Goal: Information Seeking & Learning: Find specific fact

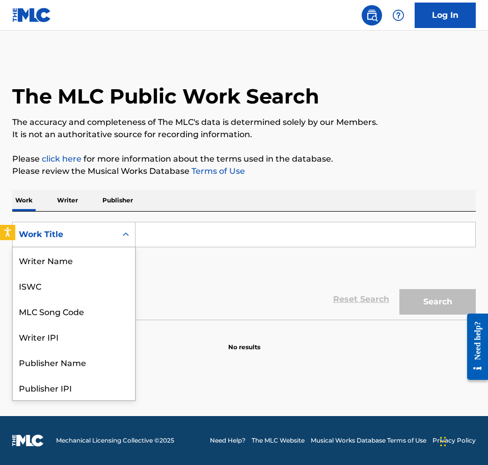
click at [118, 228] on div "Search Form" at bounding box center [126, 234] width 18 height 18
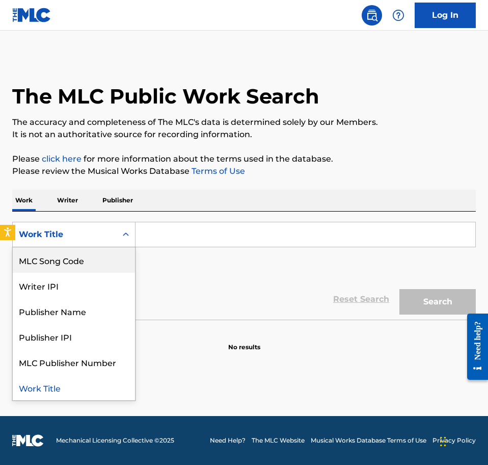
click at [104, 261] on div "MLC Song Code" at bounding box center [74, 259] width 122 height 25
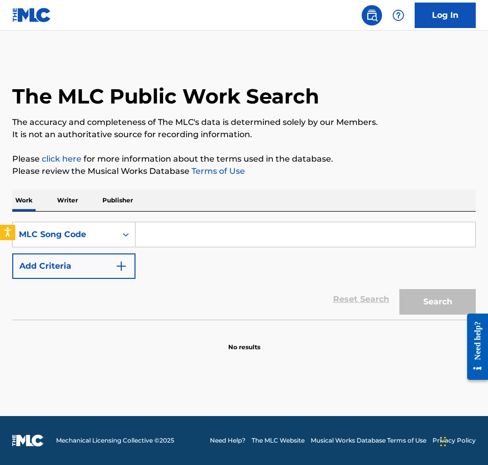
click at [170, 241] on input "Search Form" at bounding box center [305, 234] width 340 height 24
paste input "[PERSON_NAME] gru [PERSON_NAME]"
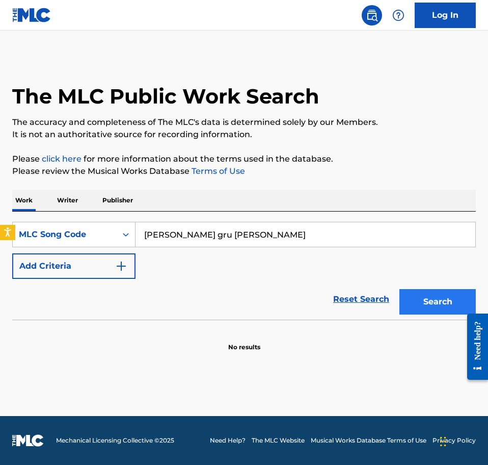
type input "[PERSON_NAME] gru [PERSON_NAME]"
click at [433, 309] on button "Search" at bounding box center [437, 301] width 76 height 25
click at [110, 228] on div "MLC Song Code" at bounding box center [65, 234] width 104 height 19
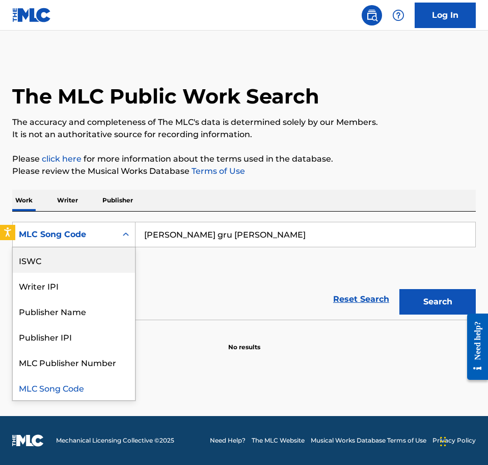
scroll to position [0, 0]
click at [85, 263] on div "Work Title" at bounding box center [74, 259] width 122 height 25
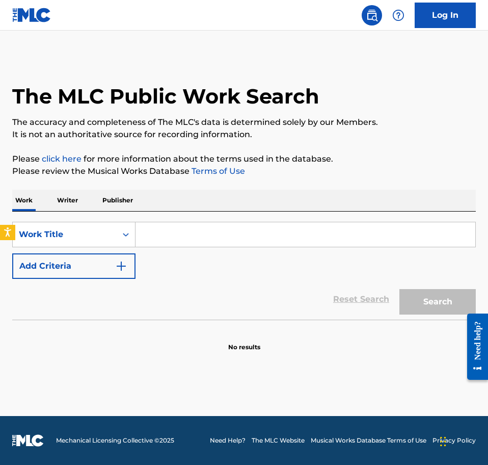
click at [212, 219] on div "SearchWithCriteriafab1e366-999b-49d8-8e0c-4b0216d18b7c Work Title Add Criteria …" at bounding box center [244, 265] width 464 height 108
click at [212, 226] on input "Search Form" at bounding box center [305, 234] width 340 height 24
paste input "[PERSON_NAME] gru [PERSON_NAME]"
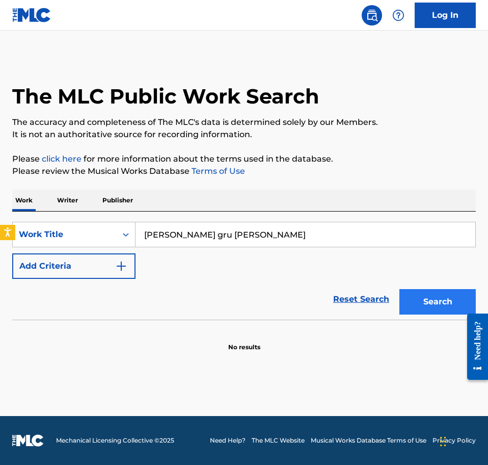
type input "[PERSON_NAME] gru [PERSON_NAME]"
click at [436, 306] on button "Search" at bounding box center [437, 301] width 76 height 25
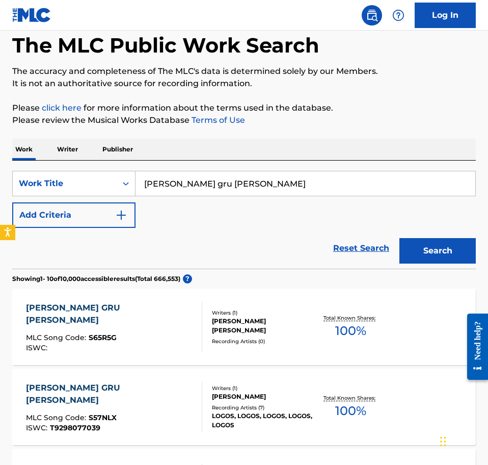
scroll to position [55, 0]
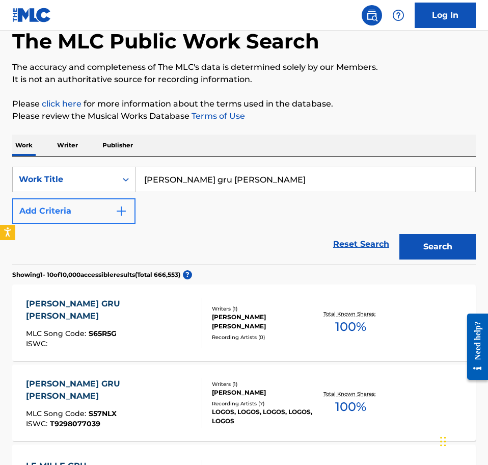
click at [103, 205] on button "Add Criteria" at bounding box center [73, 210] width 123 height 25
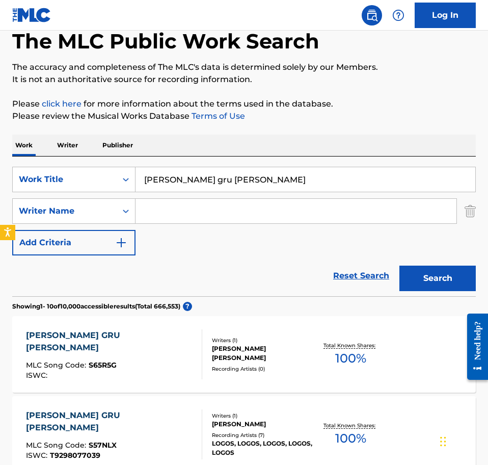
click at [173, 214] on input "Search Form" at bounding box center [295, 211] width 321 height 24
paste input "[PERSON_NAME]"
type input "[PERSON_NAME]"
click at [434, 271] on button "Search" at bounding box center [437, 277] width 76 height 25
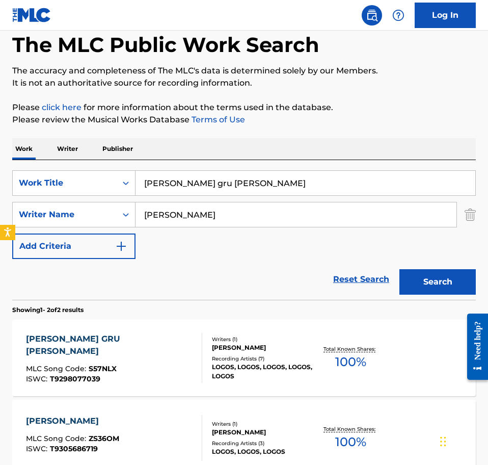
scroll to position [101, 0]
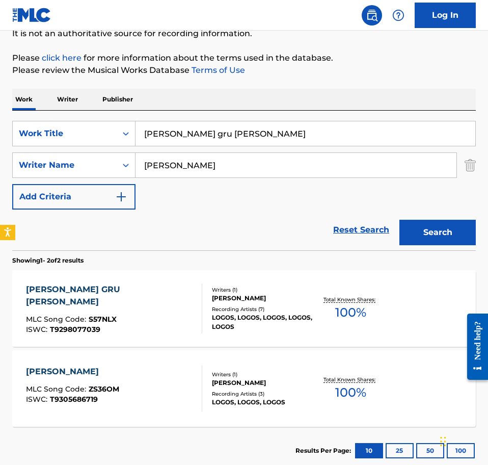
click at [208, 319] on div "Writers ( 1 ) [PERSON_NAME] Recording Artists ( 7 ) LOGOS, LOGOS, LOGOS, LOGOS,…" at bounding box center [257, 308] width 110 height 45
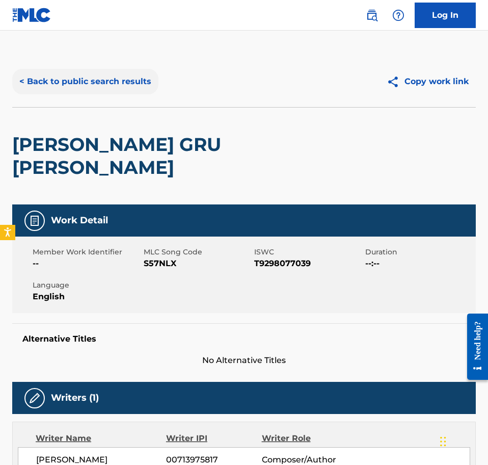
click at [98, 87] on button "< Back to public search results" at bounding box center [85, 81] width 146 height 25
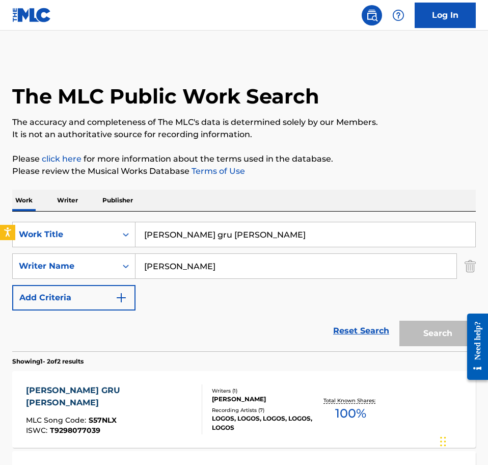
scroll to position [101, 0]
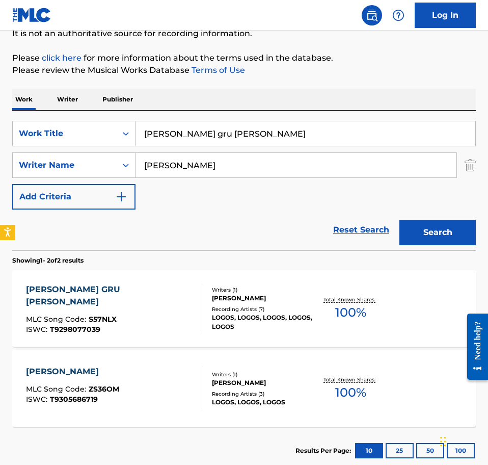
click at [181, 132] on input "[PERSON_NAME] gru [PERSON_NAME]" at bounding box center [305, 133] width 340 height 24
paste input "tasis Jam"
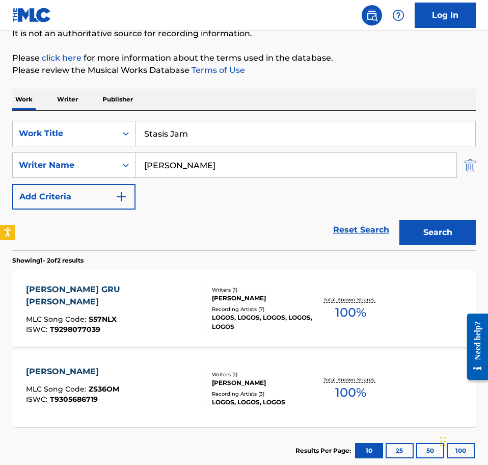
type input "Stasis Jam"
click at [469, 160] on img "Search Form" at bounding box center [470, 164] width 11 height 25
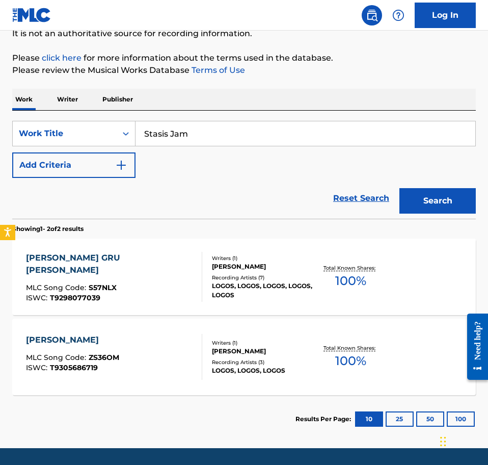
drag, startPoint x: 464, startPoint y: 195, endPoint x: 457, endPoint y: 193, distance: 6.9
click at [464, 195] on button "Search" at bounding box center [437, 200] width 76 height 25
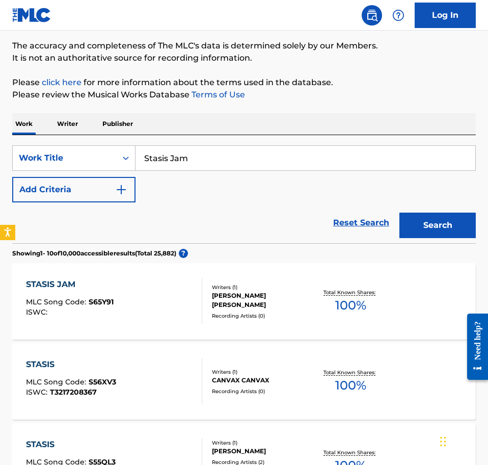
scroll to position [91, 0]
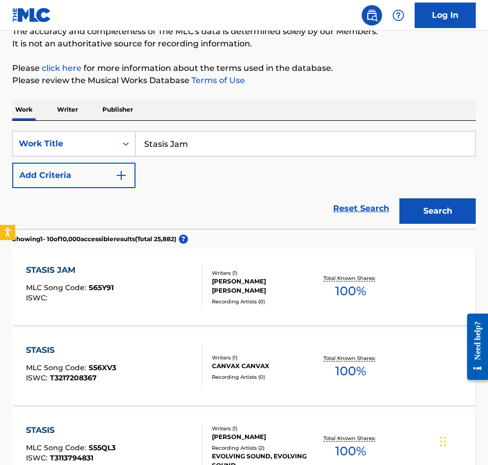
click at [170, 251] on div "STASIS JAM MLC Song Code : S65Y91 ISWC : Writers ( 1 ) [PERSON_NAME] [PERSON_NA…" at bounding box center [244, 287] width 464 height 76
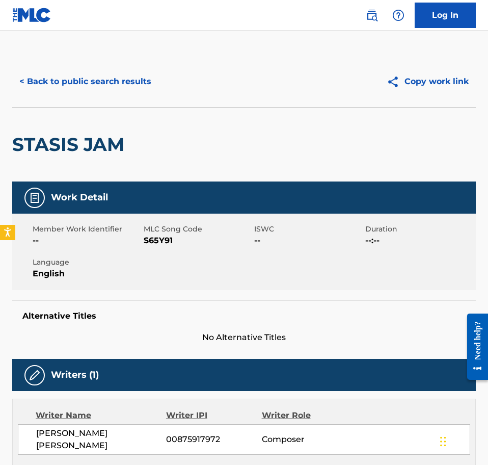
click at [67, 150] on h2 "STASIS JAM" at bounding box center [70, 144] width 117 height 23
drag, startPoint x: 67, startPoint y: 150, endPoint x: 95, endPoint y: 140, distance: 29.8
click at [69, 149] on h2 "STASIS JAM" at bounding box center [70, 144] width 117 height 23
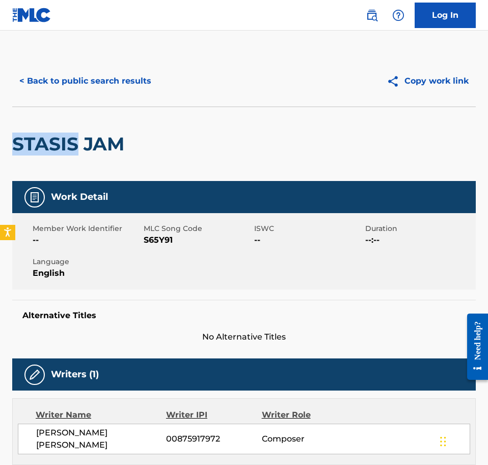
scroll to position [3, 0]
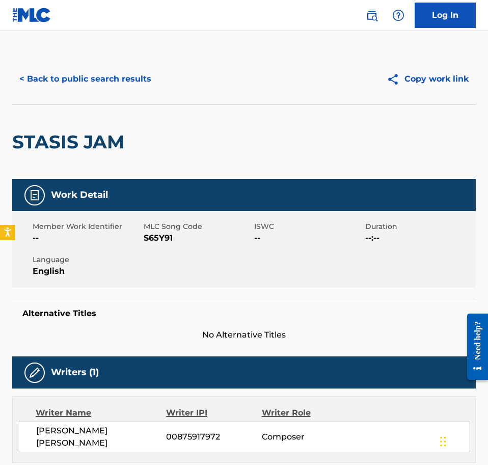
click at [74, 433] on span "[PERSON_NAME] [PERSON_NAME]" at bounding box center [101, 436] width 130 height 24
click at [74, 432] on span "[PERSON_NAME] [PERSON_NAME]" at bounding box center [101, 436] width 130 height 24
copy div "[PERSON_NAME] [PERSON_NAME]"
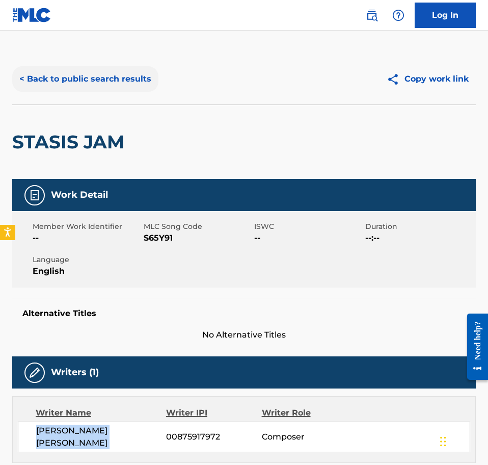
click at [69, 91] on button "< Back to public search results" at bounding box center [85, 78] width 146 height 25
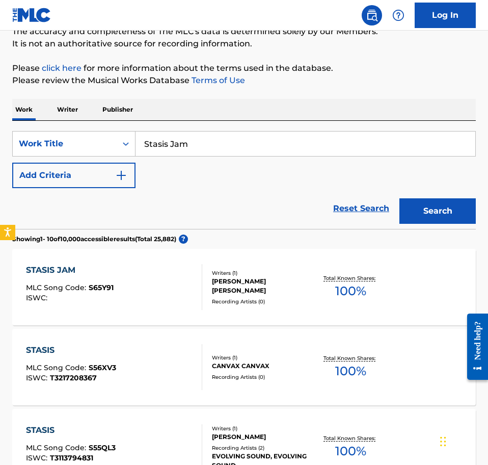
click at [151, 135] on input "Stasis Jam" at bounding box center [305, 143] width 340 height 24
drag, startPoint x: 151, startPoint y: 135, endPoint x: 144, endPoint y: 127, distance: 10.1
click at [151, 135] on input "Stasis Jam" at bounding box center [305, 143] width 340 height 24
paste input "Chaleur d'été"
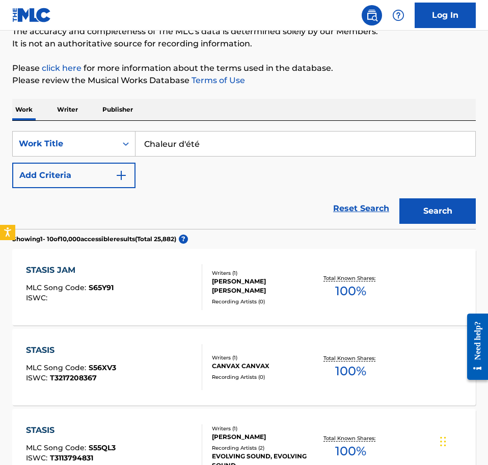
type input "Chaleur d'été"
drag, startPoint x: 427, startPoint y: 190, endPoint x: 420, endPoint y: 206, distance: 17.8
click at [422, 200] on div "Search" at bounding box center [434, 208] width 81 height 41
drag, startPoint x: 420, startPoint y: 206, endPoint x: 329, endPoint y: 190, distance: 92.5
click at [403, 204] on button "Search" at bounding box center [437, 210] width 76 height 25
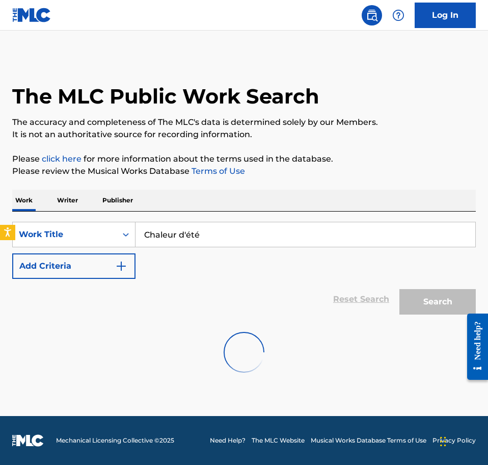
scroll to position [0, 0]
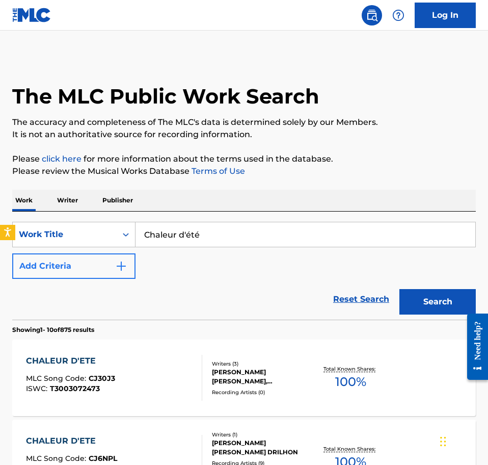
click at [114, 270] on button "Add Criteria" at bounding box center [73, 265] width 123 height 25
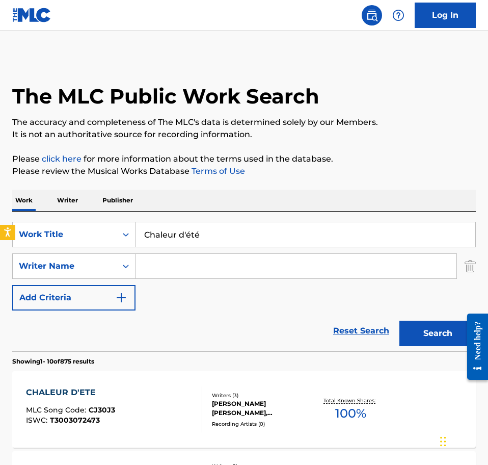
click at [177, 262] on input "Search Form" at bounding box center [295, 266] width 321 height 24
paste input "[PERSON_NAME]"
type input "[PERSON_NAME]"
drag, startPoint x: 418, startPoint y: 329, endPoint x: 410, endPoint y: 319, distance: 12.3
click at [417, 324] on button "Search" at bounding box center [437, 332] width 76 height 25
